Goal: Task Accomplishment & Management: Manage account settings

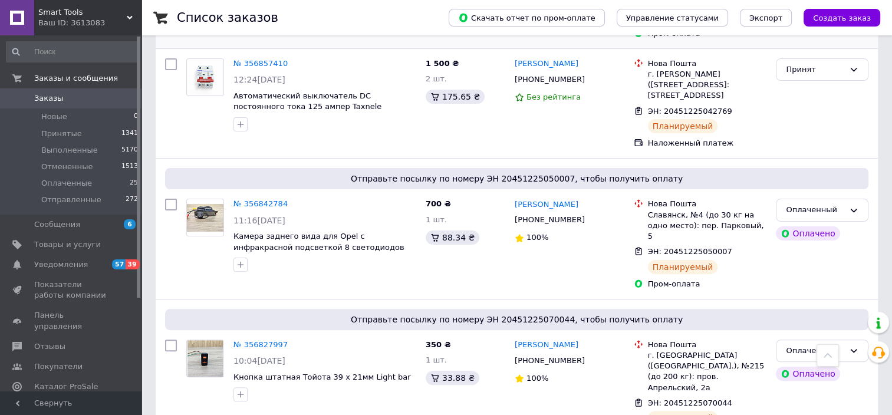
scroll to position [531, 0]
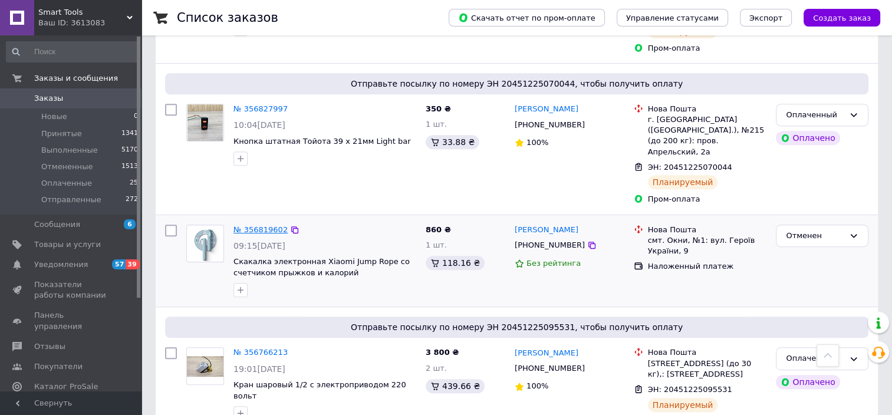
click at [263, 225] on link "№ 356819602" at bounding box center [261, 229] width 54 height 9
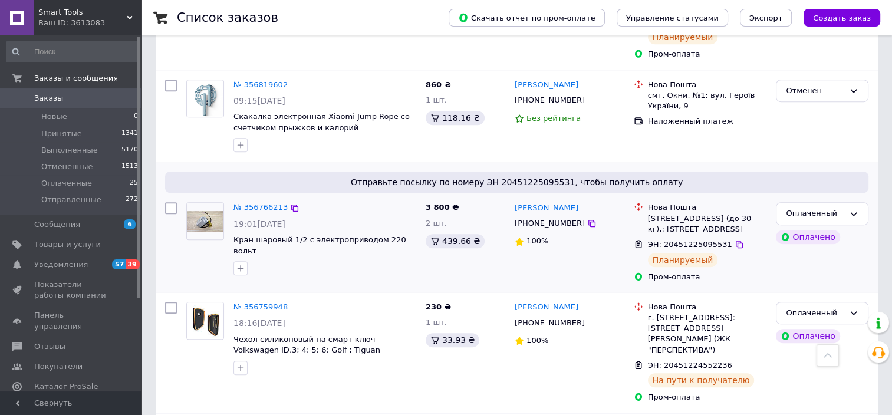
scroll to position [590, 0]
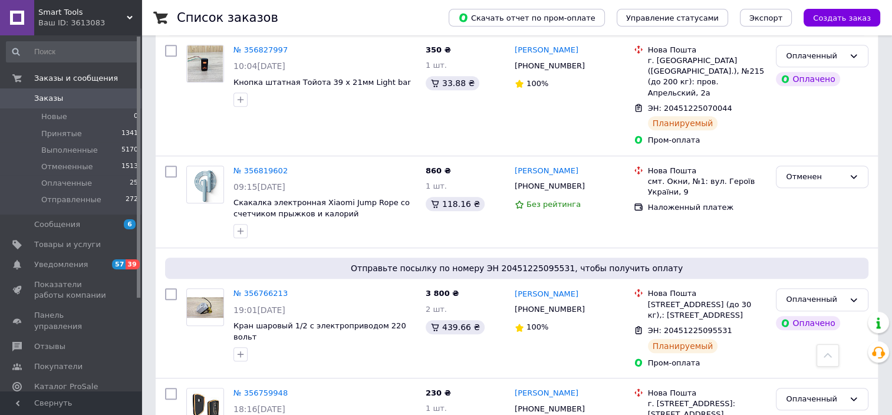
click at [268, 166] on link "№ 356819602" at bounding box center [261, 170] width 54 height 9
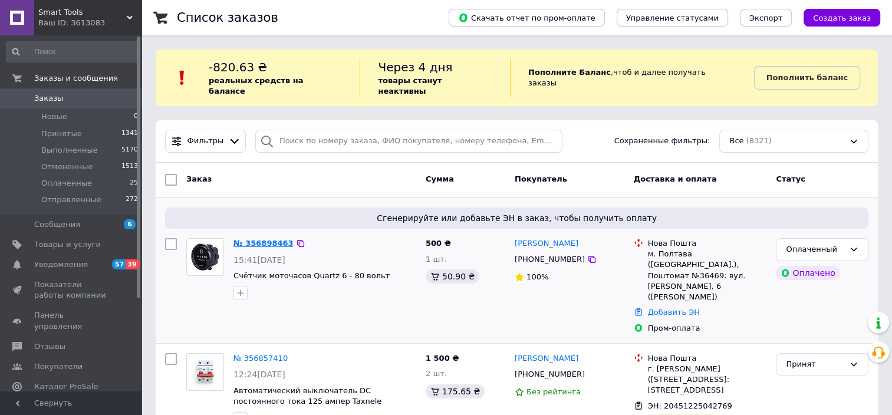
click at [267, 239] on link "№ 356898463" at bounding box center [264, 243] width 60 height 9
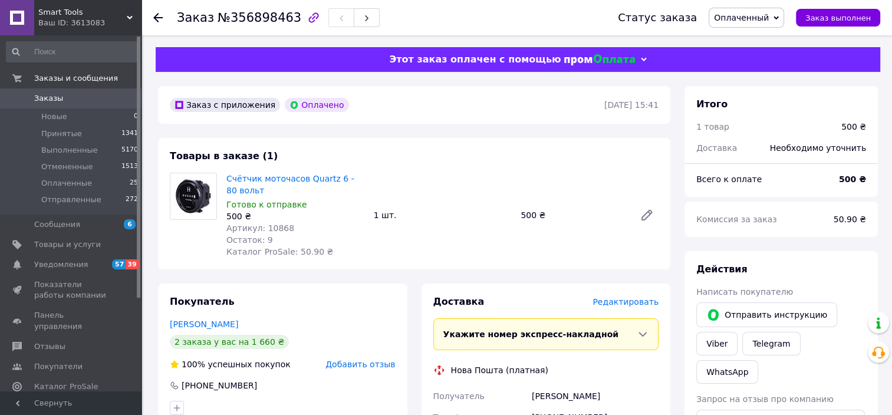
click at [640, 307] on span "Редактировать" at bounding box center [626, 301] width 66 height 9
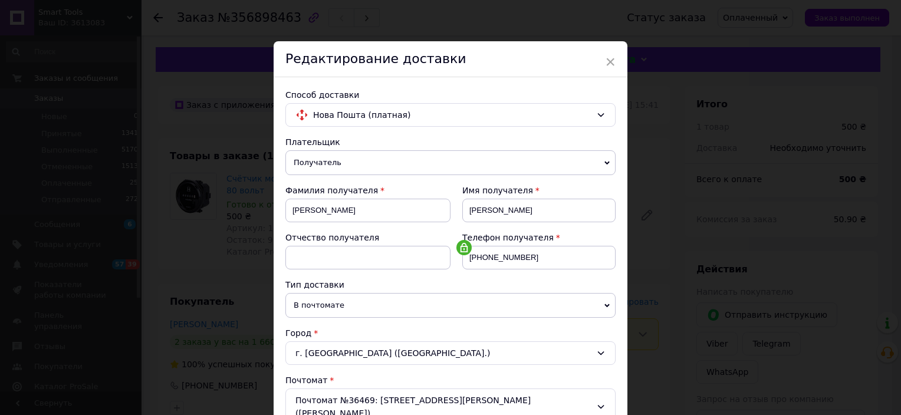
click at [611, 60] on span "×" at bounding box center [610, 62] width 11 height 20
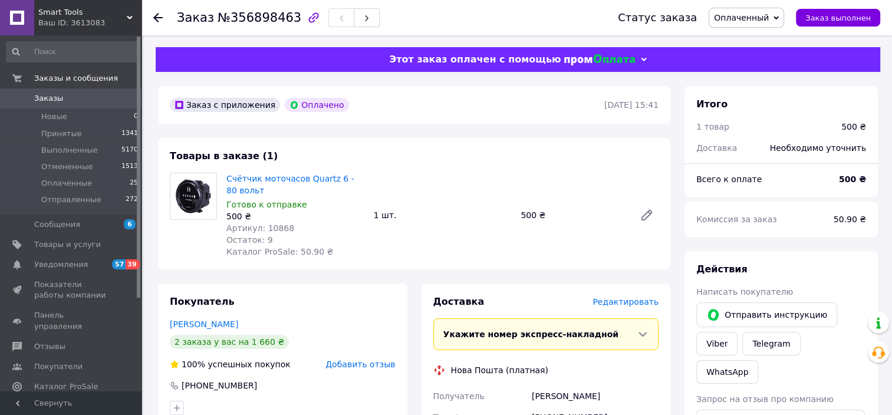
click at [647, 303] on span "Редактировать" at bounding box center [626, 301] width 66 height 9
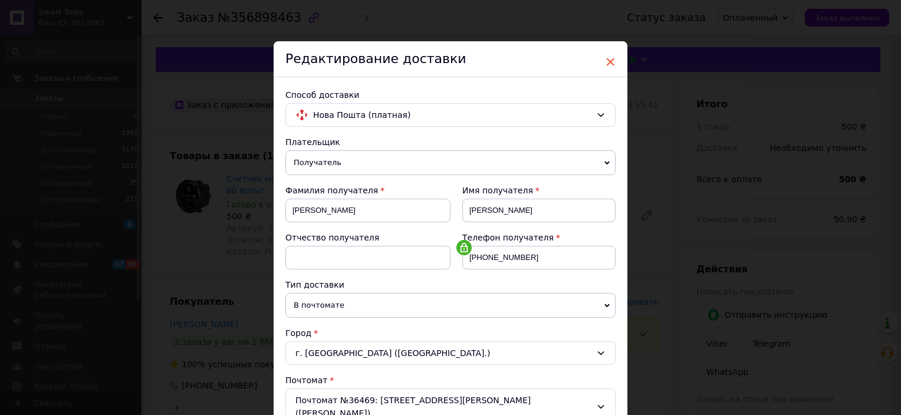
click at [607, 62] on span "×" at bounding box center [610, 62] width 11 height 20
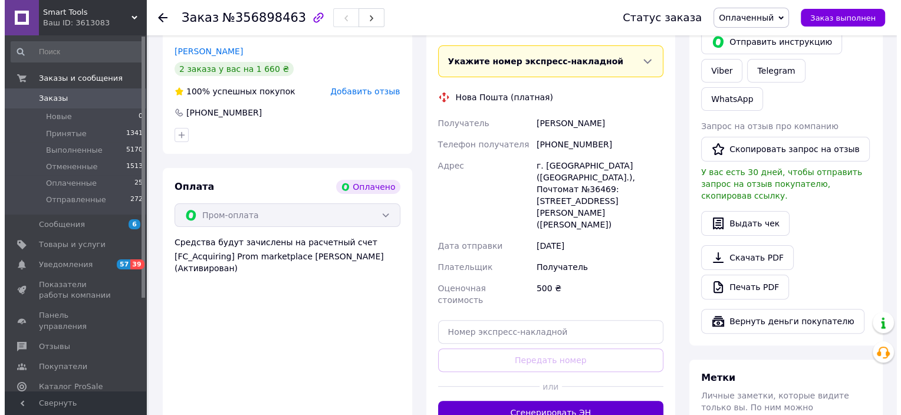
scroll to position [472, 0]
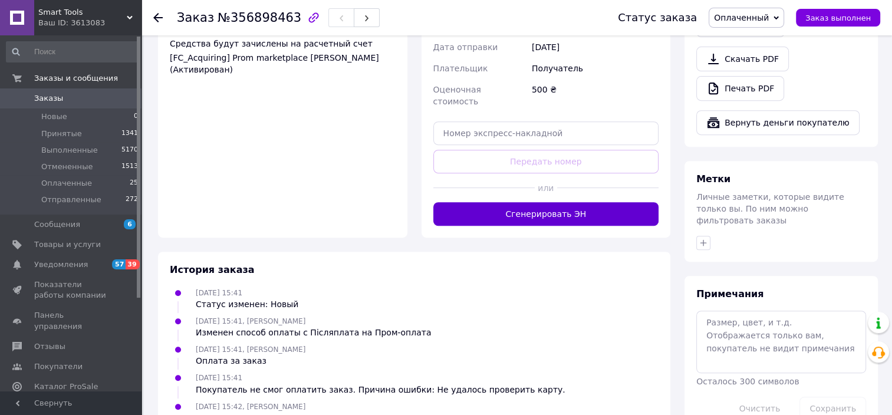
click at [540, 202] on button "Сгенерировать ЭН" at bounding box center [546, 214] width 226 height 24
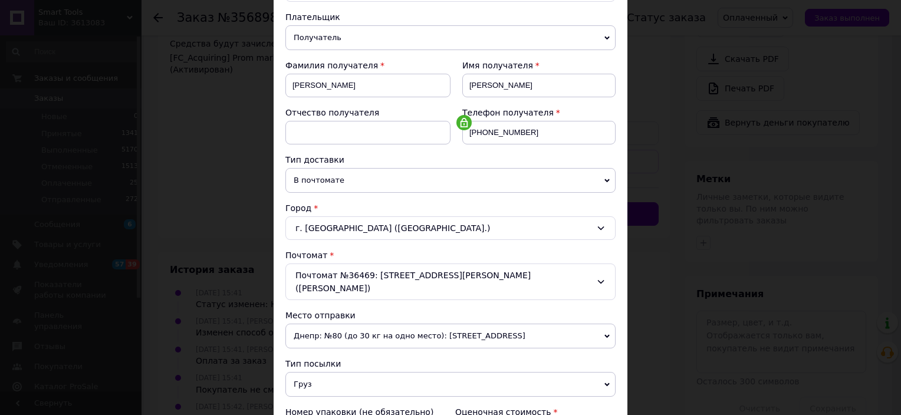
scroll to position [354, 0]
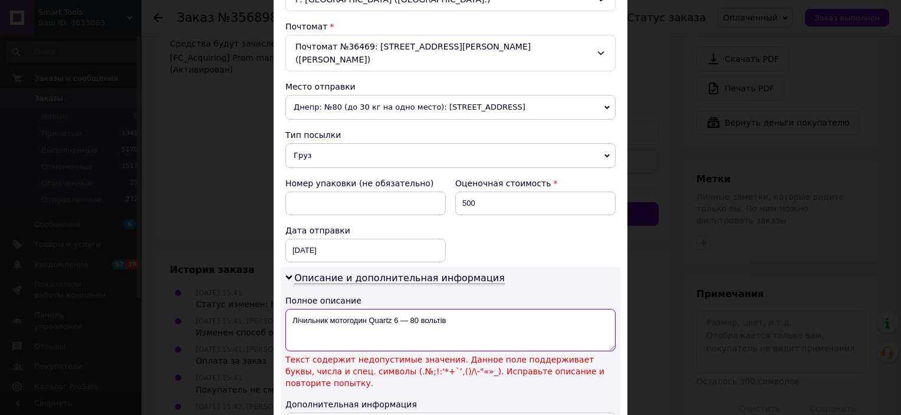
click at [406, 309] on textarea "Лічильник мотогодин Quartz 6 — 80 вольтів" at bounding box center [450, 330] width 330 height 42
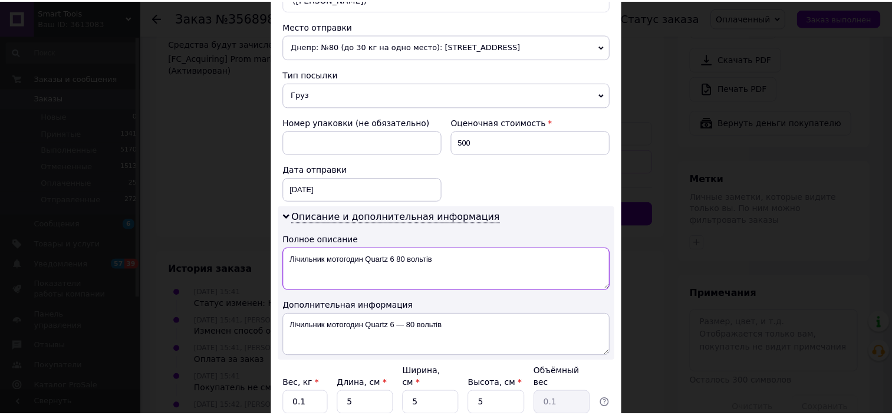
scroll to position [496, 0]
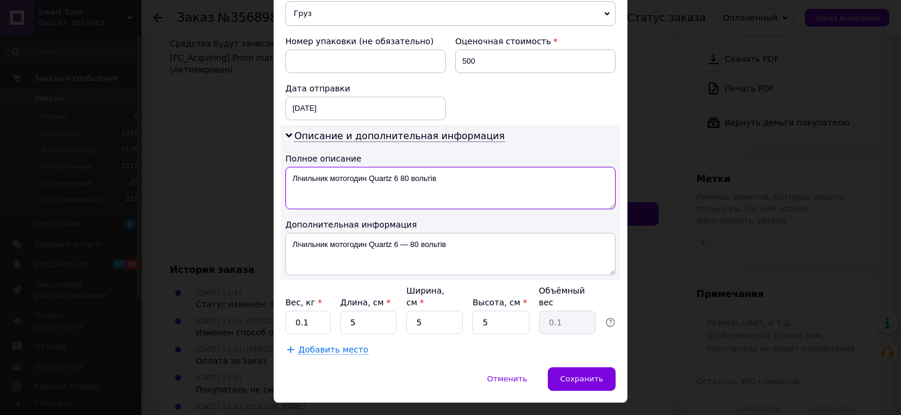
type textarea "Лічильник мотогодин Quartz 6 80 вольтів"
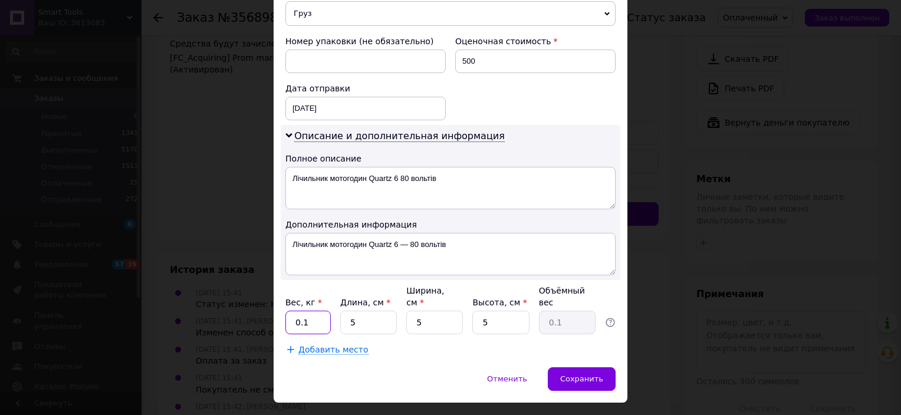
click at [310, 311] on input "0.1" at bounding box center [307, 323] width 45 height 24
type input "0"
type input "0.5"
click at [583, 374] on span "Сохранить" at bounding box center [581, 378] width 43 height 9
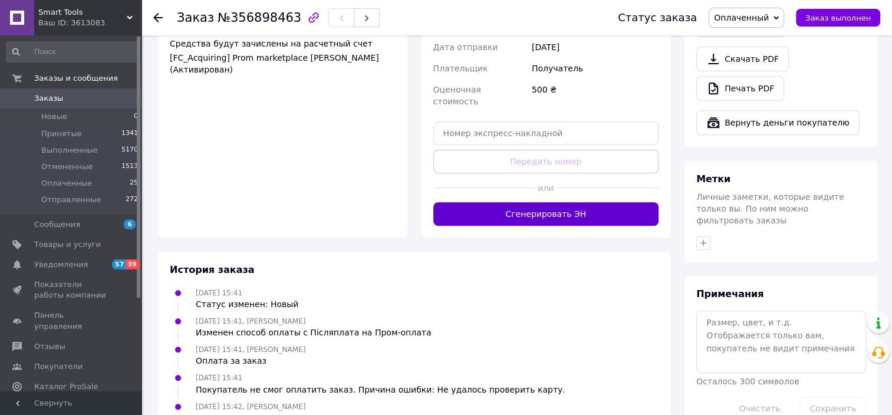
click at [546, 202] on button "Сгенерировать ЭН" at bounding box center [546, 214] width 226 height 24
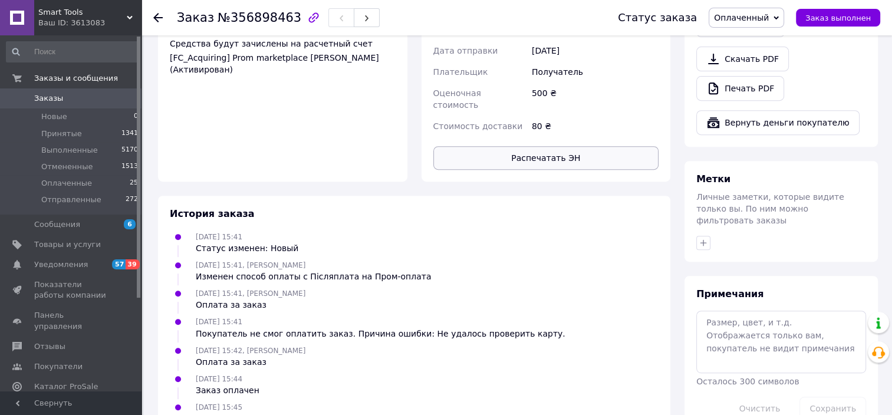
click at [547, 146] on button "Распечатать ЭН" at bounding box center [546, 158] width 226 height 24
